Goal: Transaction & Acquisition: Subscribe to service/newsletter

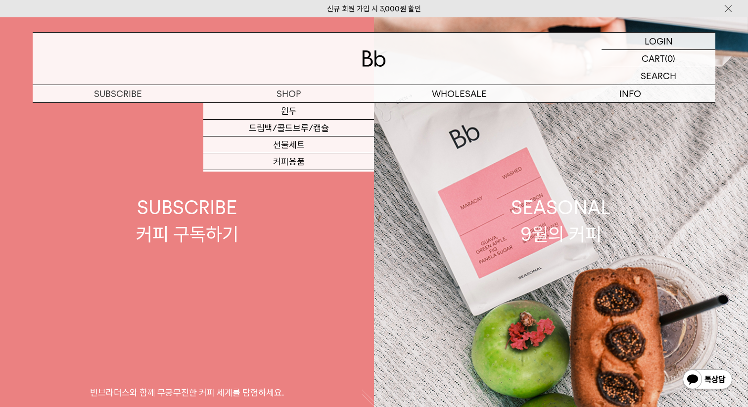
click at [266, 262] on link "SUBSCRIBE 커피 구독하기 빈브라더스와 함께 무궁무진한 커피 세계를 탐험하세요." at bounding box center [187, 220] width 374 height 407
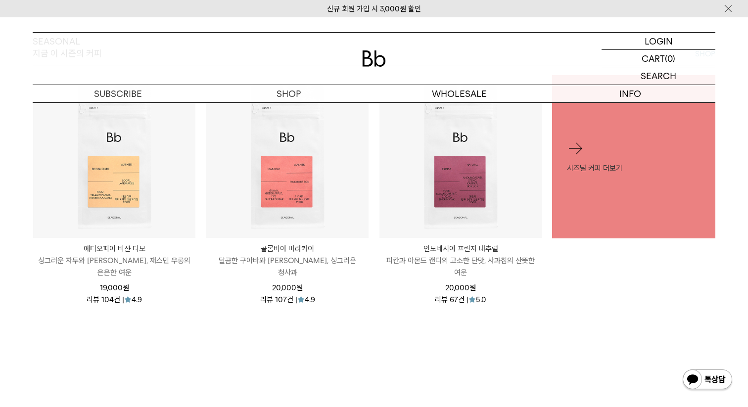
scroll to position [475, 0]
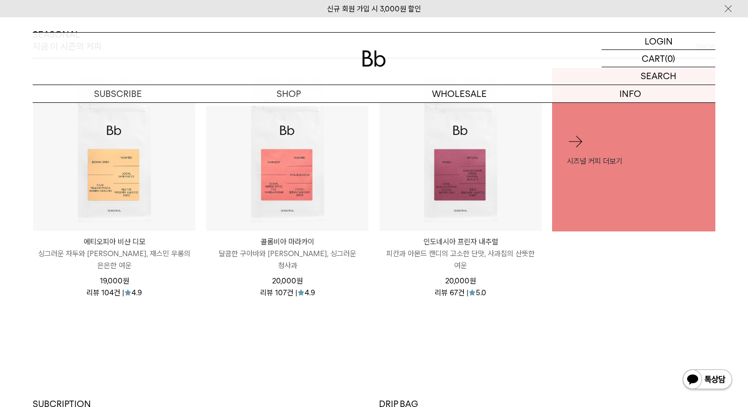
click at [20, 179] on div "SEASONAL 지금 이 시즌의 커피 SHOP 에티오피아 비샨 디모 ETHIOPIA BISHAN DIMO 싱그러운 자두와 황도, 재스민 우롱의…" at bounding box center [374, 176] width 713 height 295
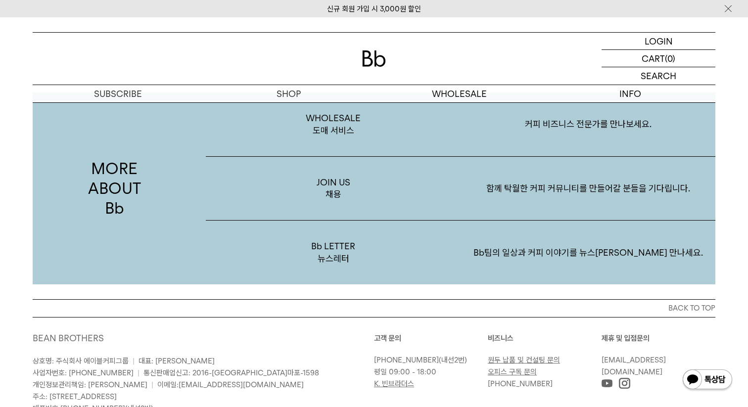
scroll to position [1930, 0]
